Goal: Navigation & Orientation: Find specific page/section

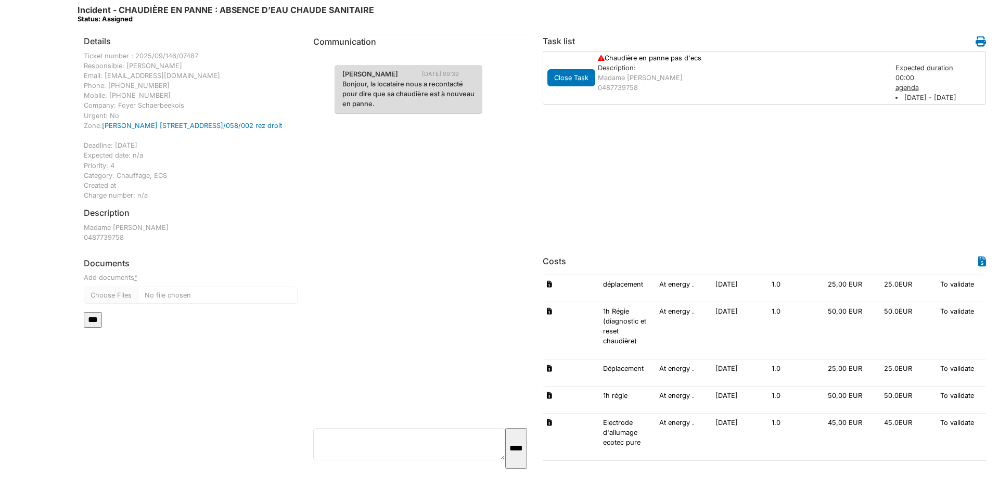
scroll to position [22, 0]
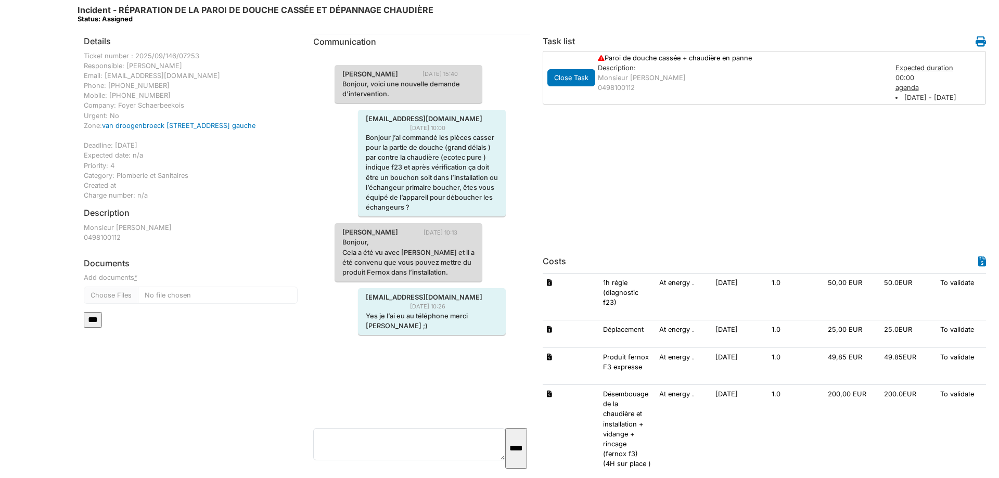
scroll to position [82, 0]
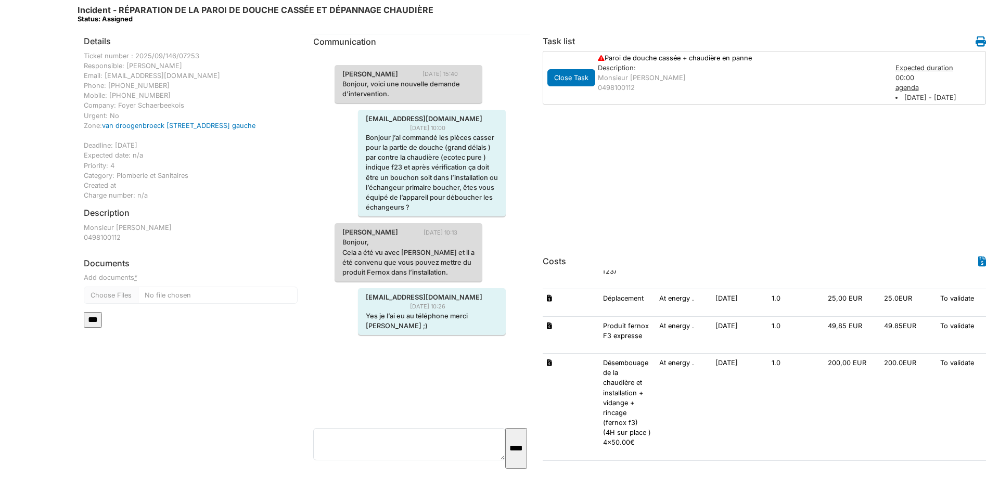
click at [911, 189] on div "Close Task Paroi de douche cassée + chaudière en panne Description: Monsieur [P…" at bounding box center [764, 150] width 443 height 198
click at [892, 172] on div "Close Task Paroi de douche cassée + chaudière en panne Description: Monsieur [P…" at bounding box center [764, 150] width 443 height 198
